Goal: Task Accomplishment & Management: Manage account settings

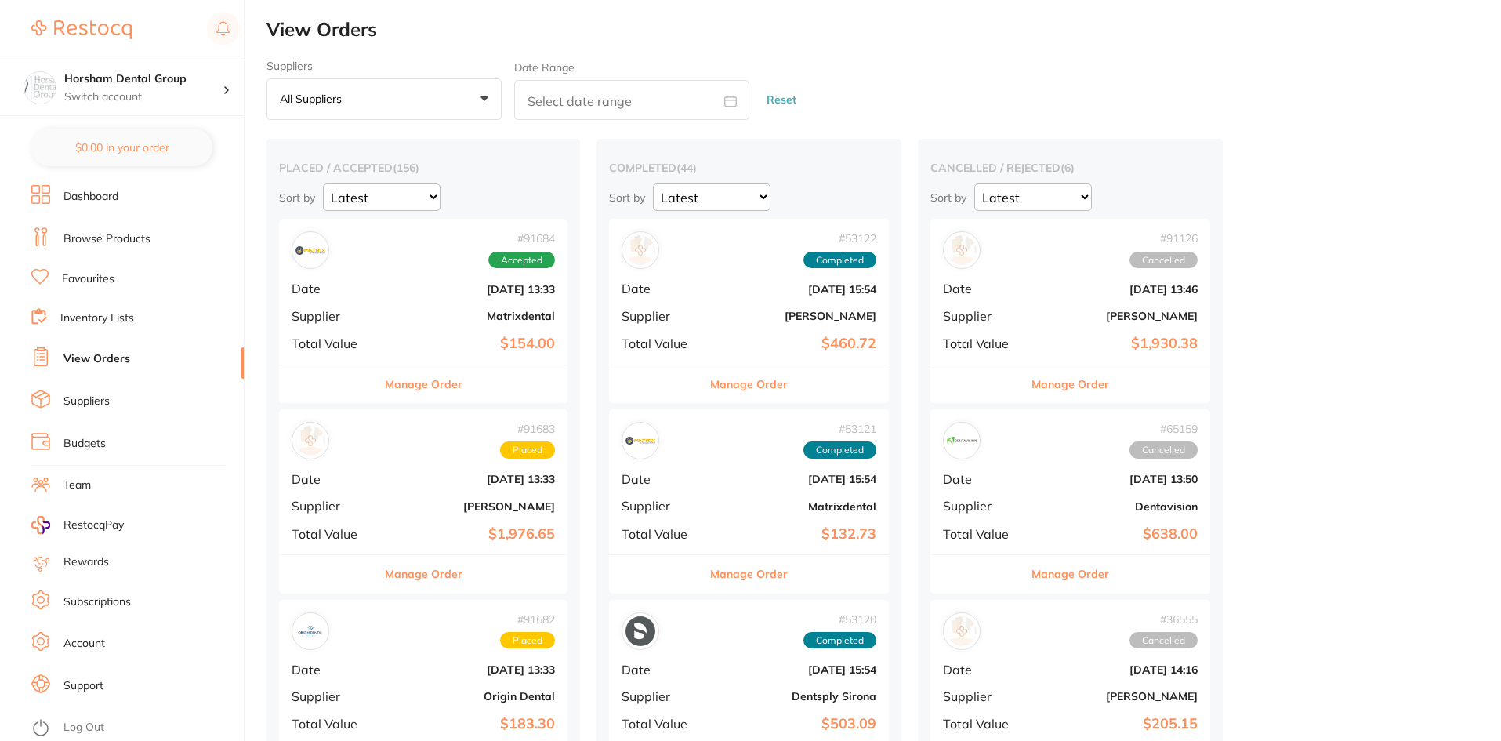
click at [114, 191] on link "Dashboard" at bounding box center [91, 197] width 55 height 16
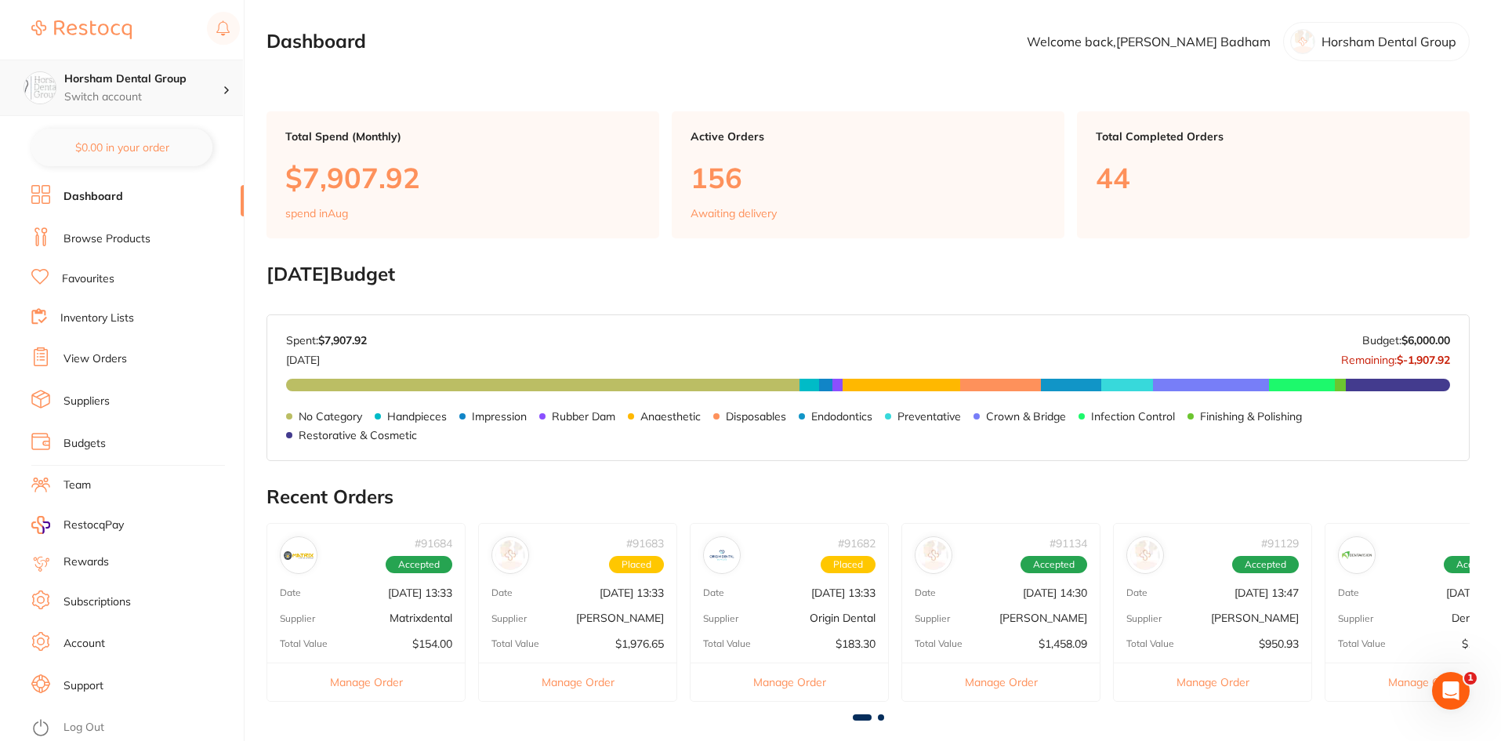
click at [161, 96] on p "Switch account" at bounding box center [143, 97] width 158 height 16
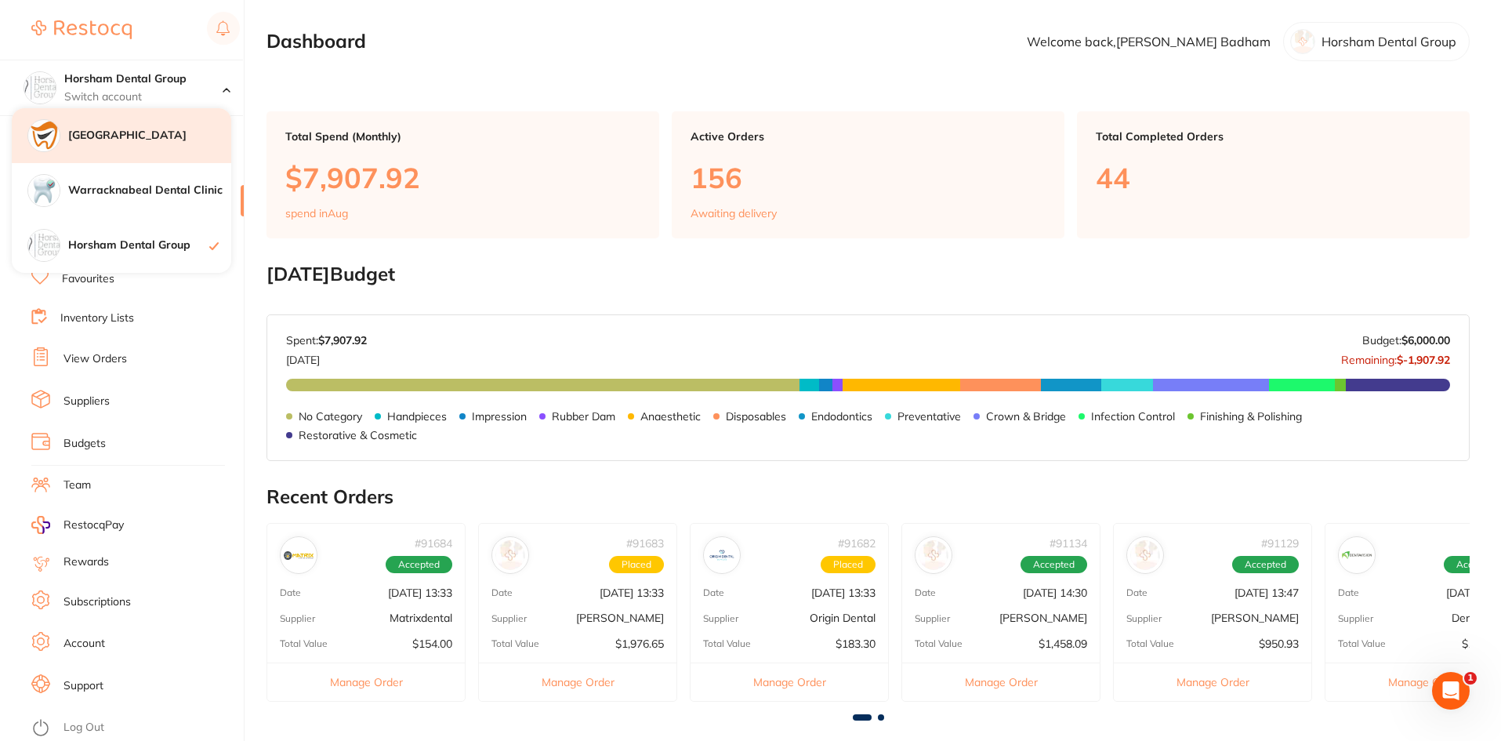
click at [146, 122] on div "[GEOGRAPHIC_DATA]" at bounding box center [122, 135] width 220 height 55
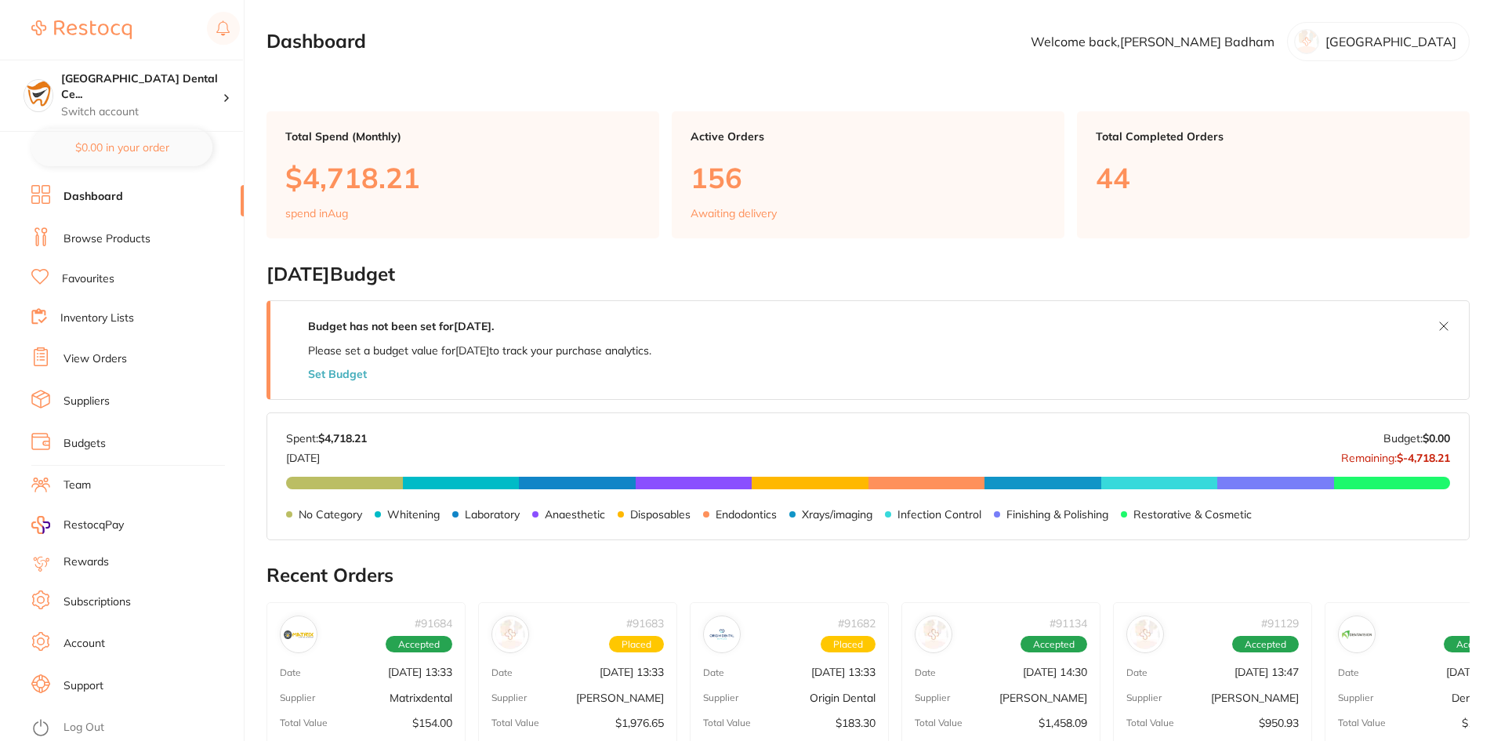
checkbox input "false"
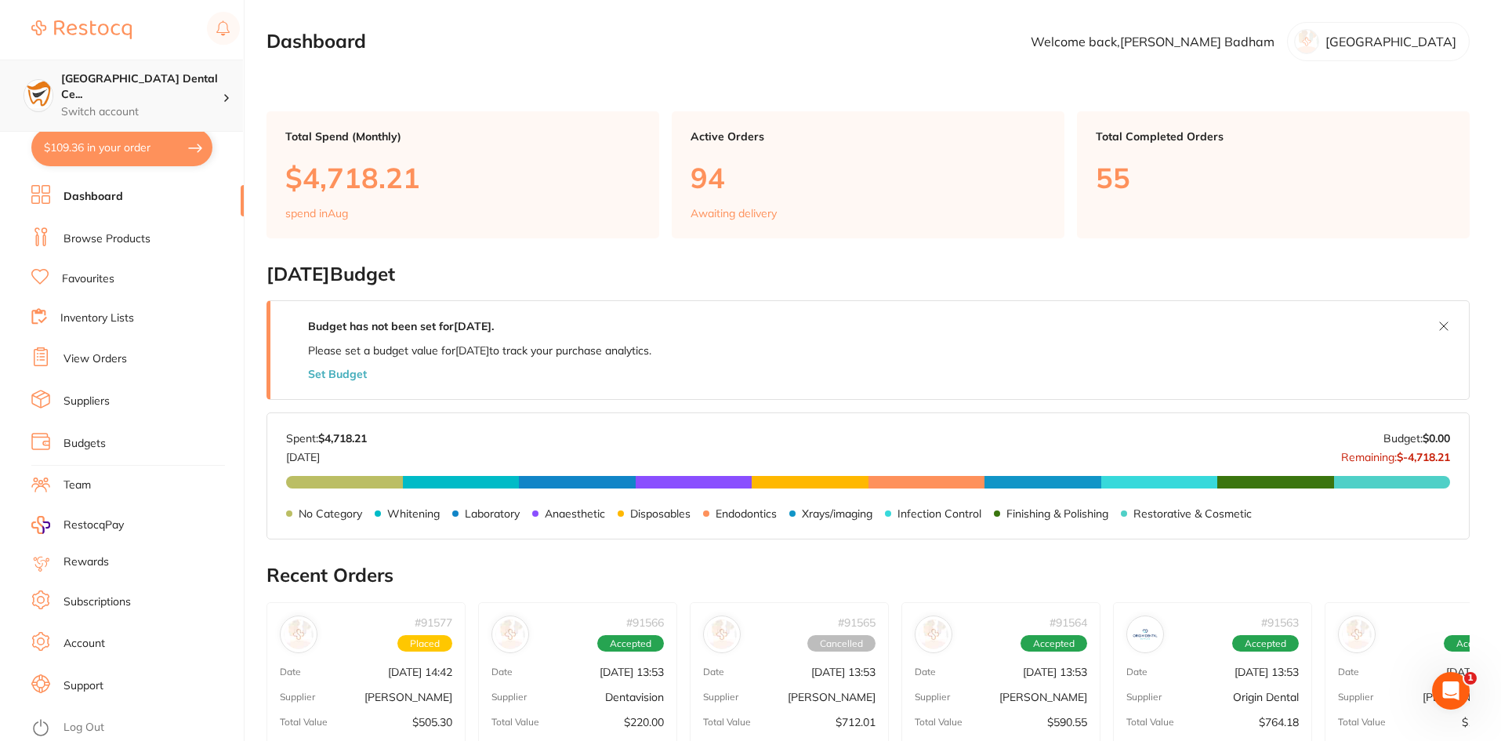
click at [65, 104] on p "Switch account" at bounding box center [141, 112] width 161 height 16
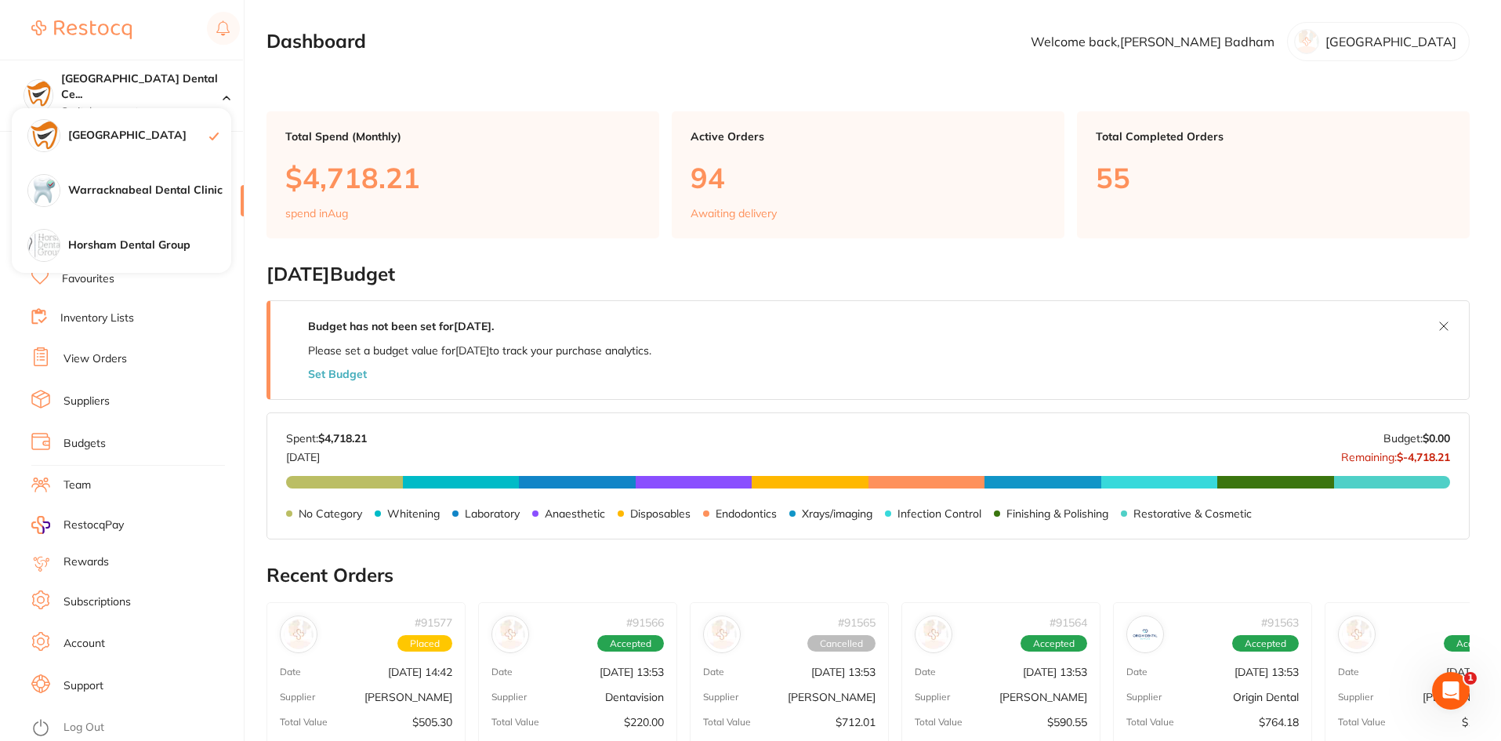
click at [386, 96] on main "Dashboard Welcome back, Anne Badham Horsham Plaza Dental Centre Total Spend (Mo…" at bounding box center [884, 621] width 1235 height 1242
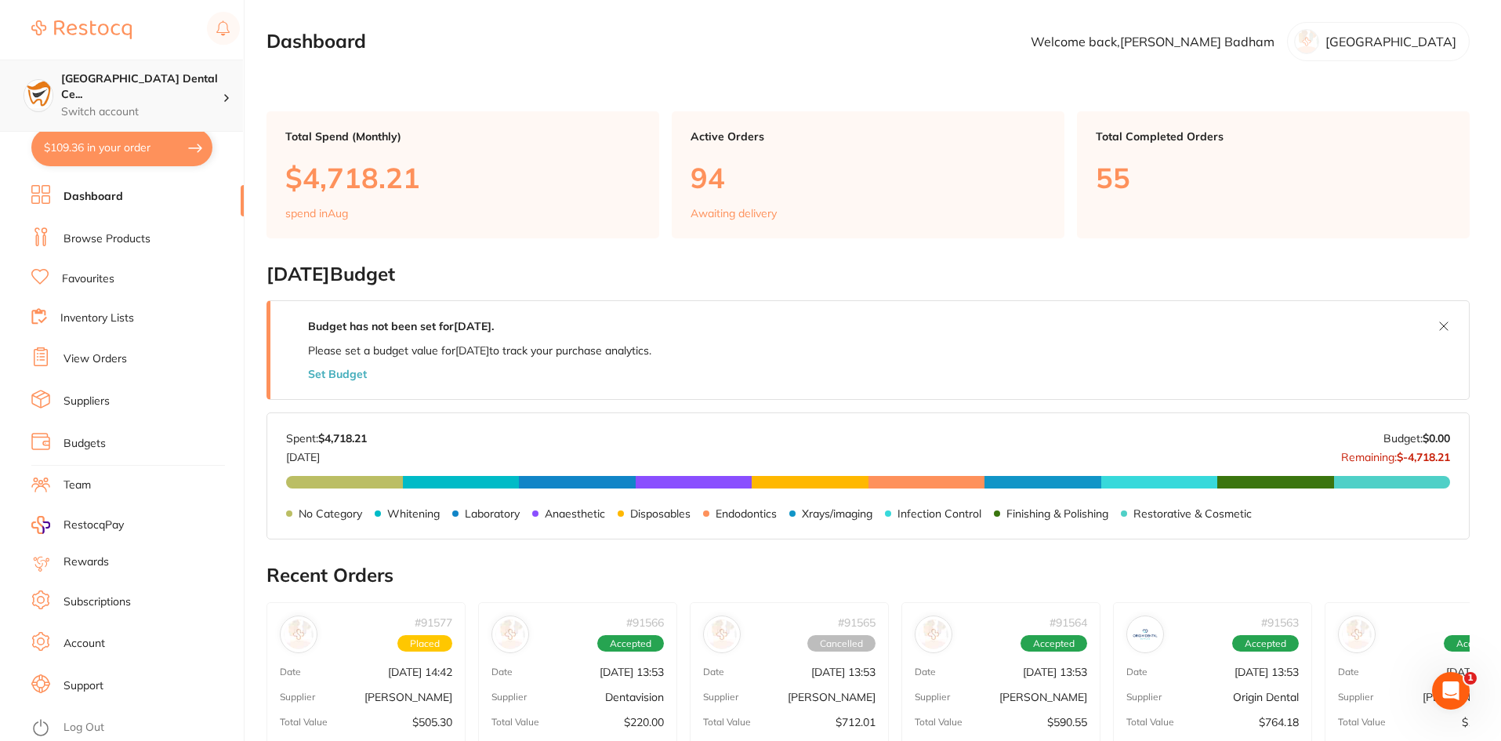
click at [187, 84] on h4 "[GEOGRAPHIC_DATA] Dental Ce..." at bounding box center [141, 86] width 161 height 31
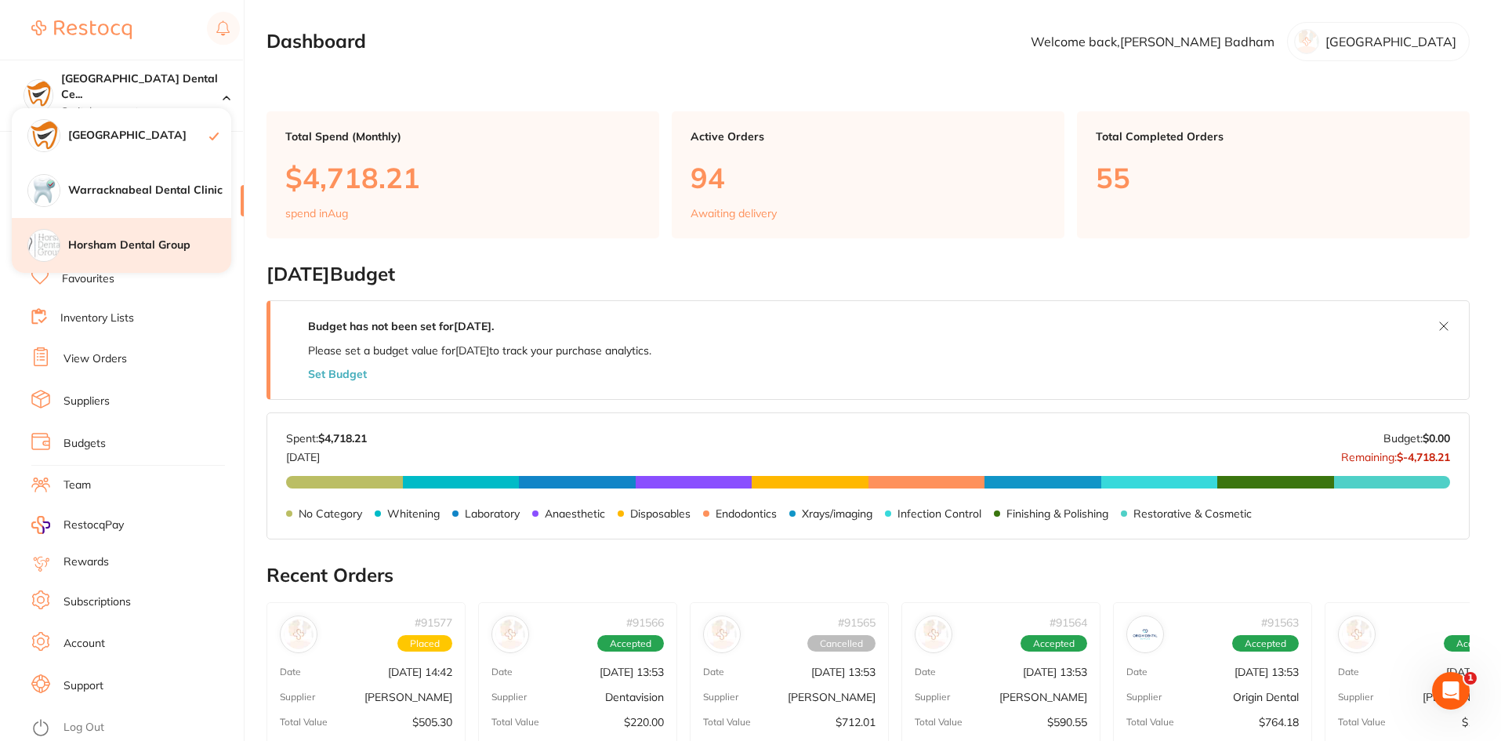
click at [144, 238] on h4 "Horsham Dental Group" at bounding box center [149, 246] width 163 height 16
checkbox input "true"
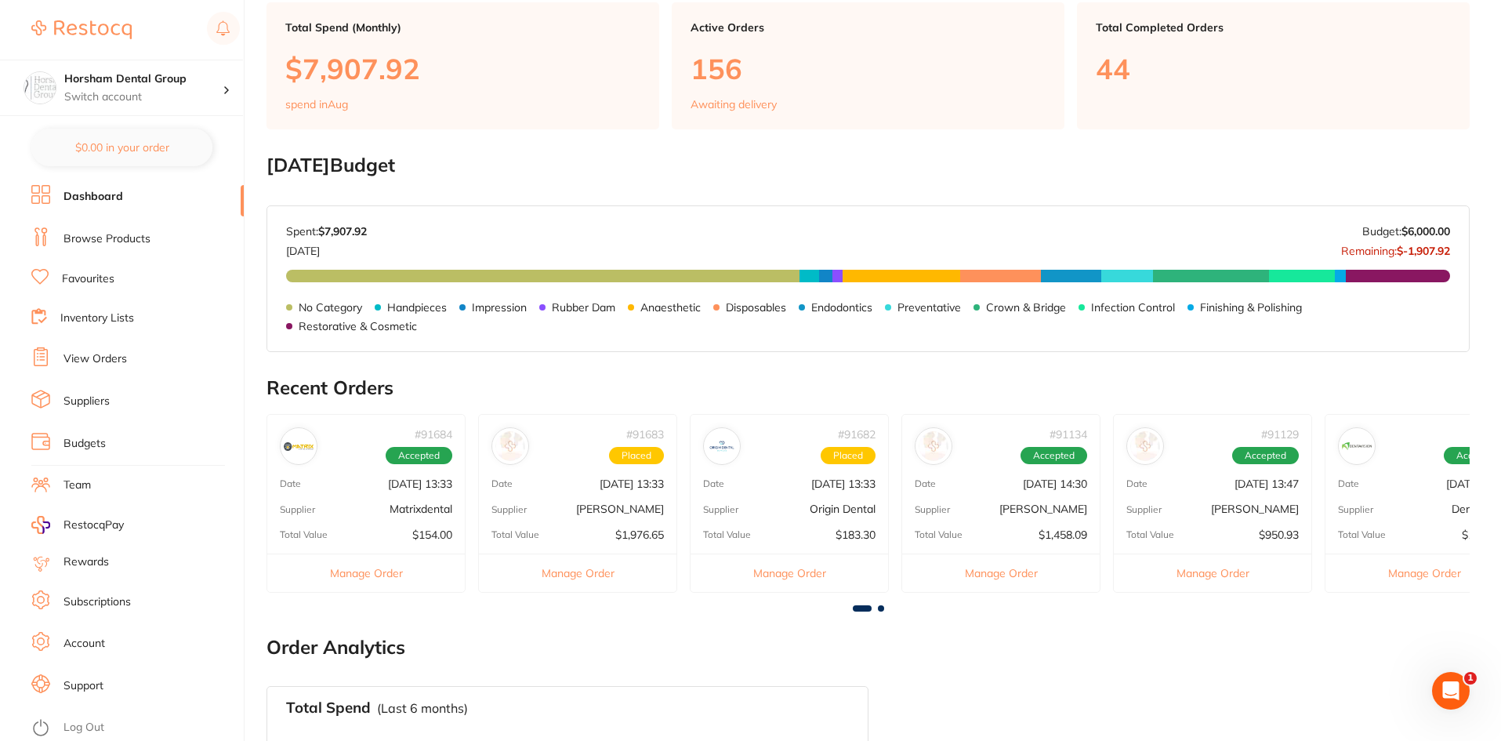
scroll to position [423, 0]
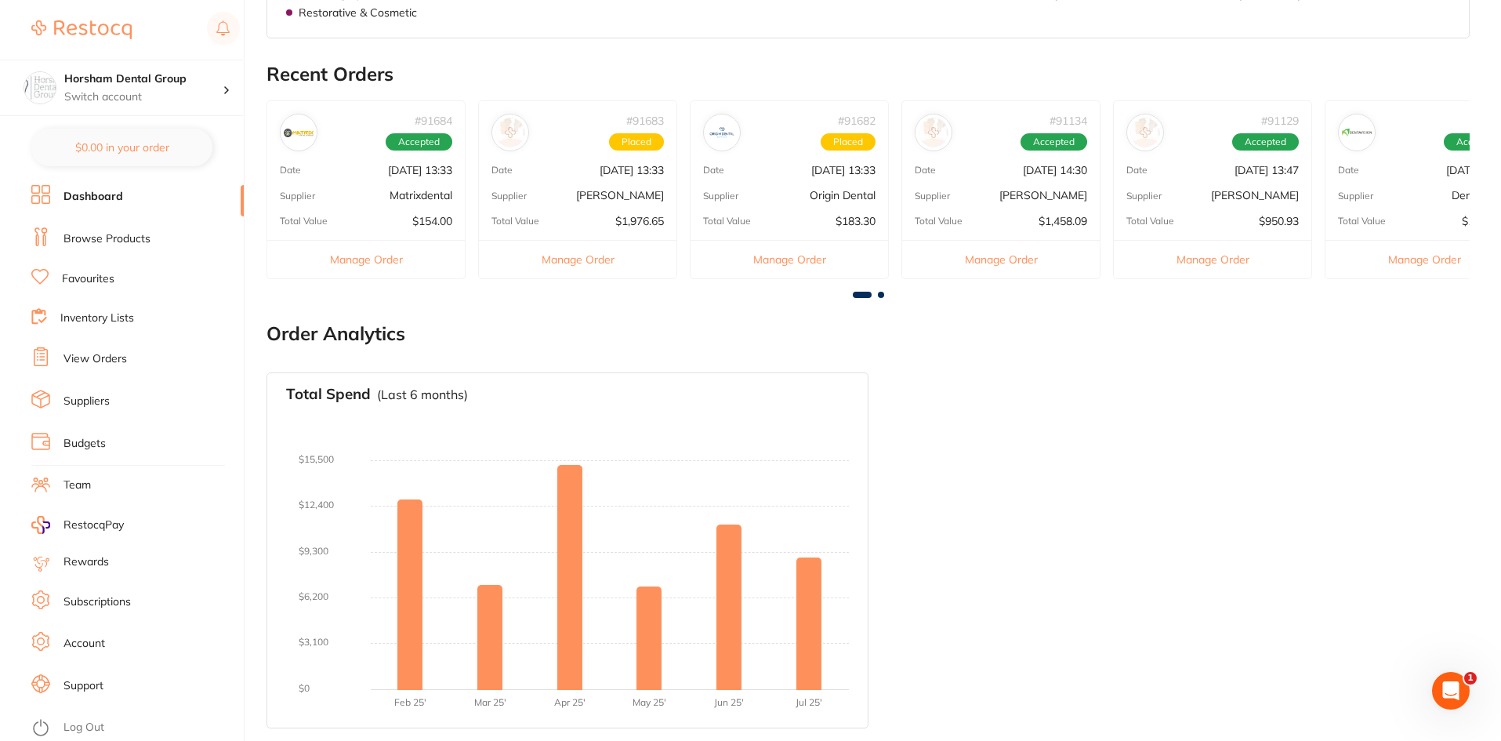
drag, startPoint x: 643, startPoint y: 439, endPoint x: 630, endPoint y: 439, distance: 13.3
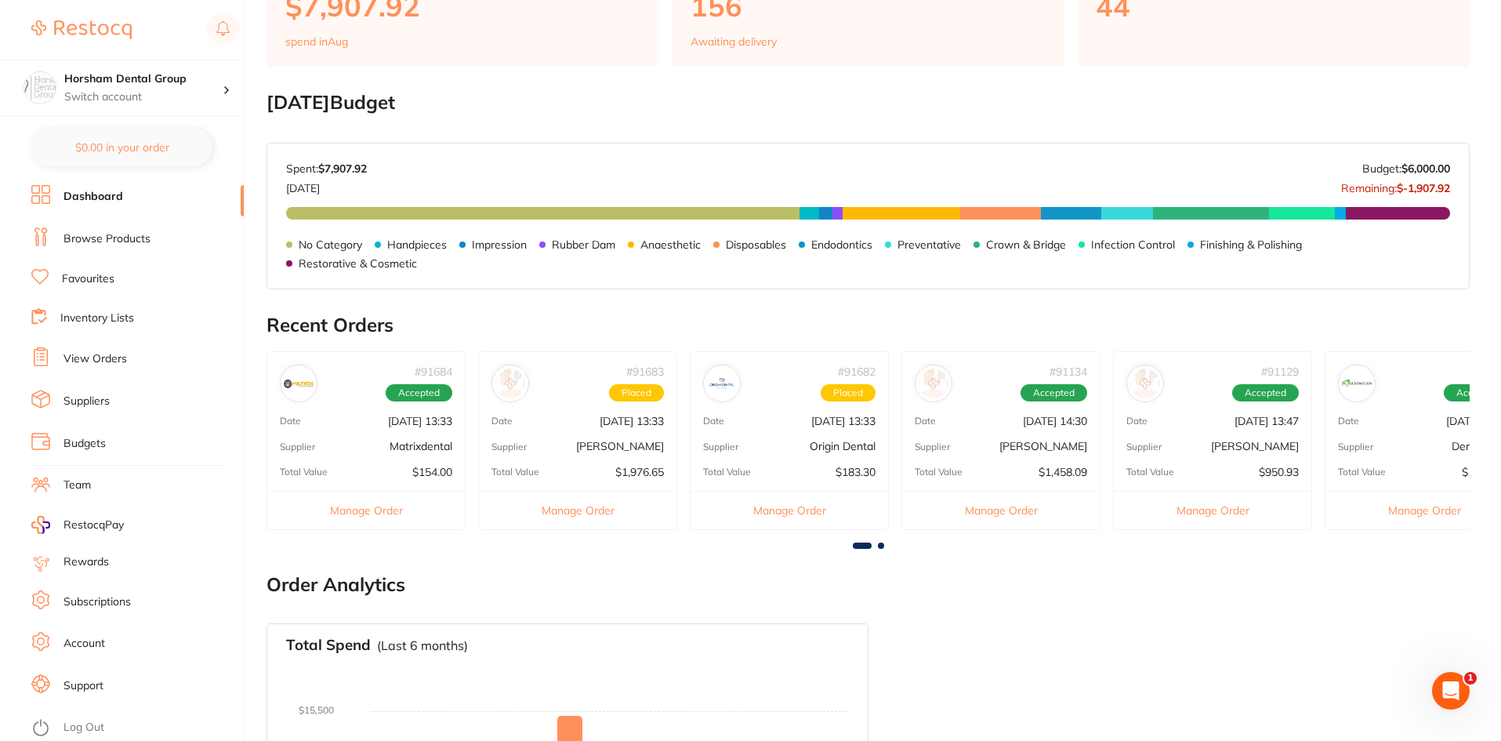
scroll to position [0, 0]
